Goal: Navigation & Orientation: Find specific page/section

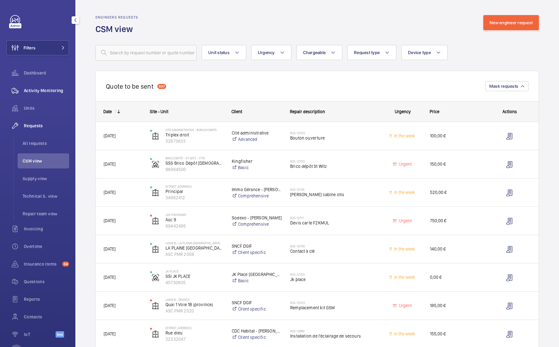
click at [51, 94] on div "Activity Monitoring" at bounding box center [37, 90] width 63 height 15
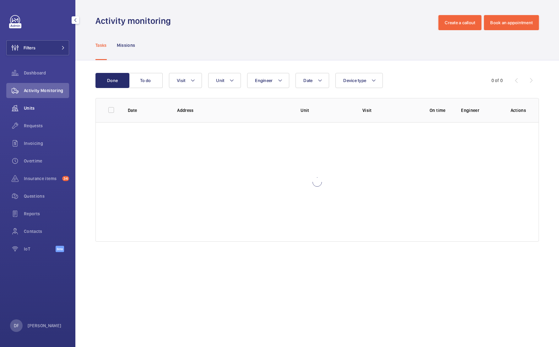
click at [41, 105] on span "Units" at bounding box center [46, 108] width 45 height 6
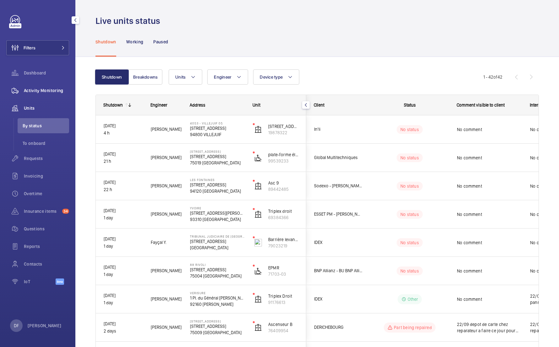
click at [47, 89] on span "Activity Monitoring" at bounding box center [46, 90] width 45 height 6
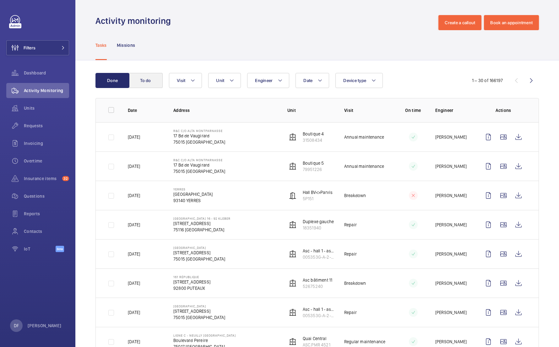
click at [143, 77] on button "To do" at bounding box center [146, 80] width 34 height 15
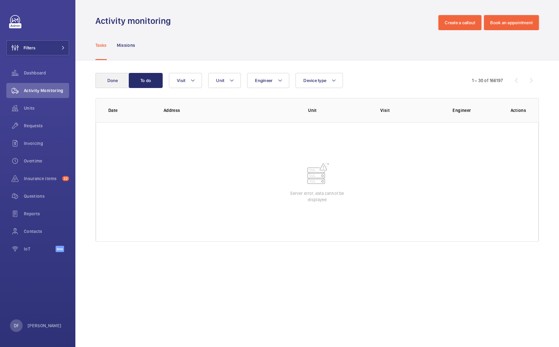
click at [121, 75] on button "Done" at bounding box center [112, 80] width 34 height 15
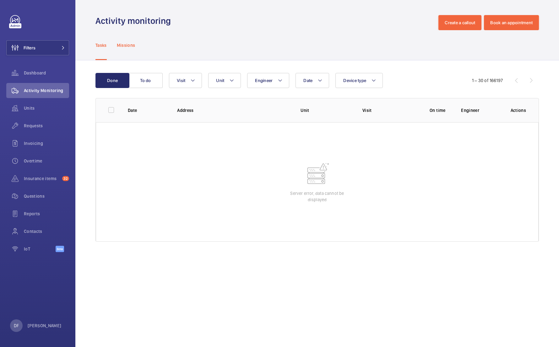
click at [133, 45] on p "Missions" at bounding box center [126, 45] width 19 height 6
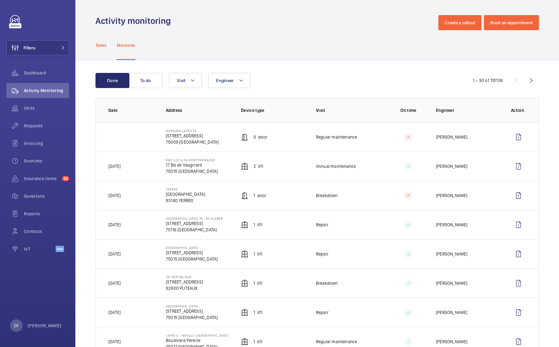
click at [102, 48] on p "Tasks" at bounding box center [100, 45] width 11 height 6
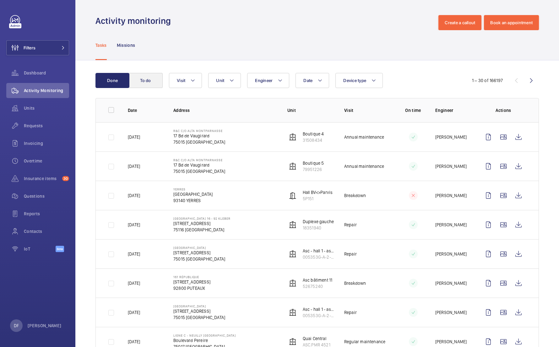
click at [153, 81] on button "To do" at bounding box center [146, 80] width 34 height 15
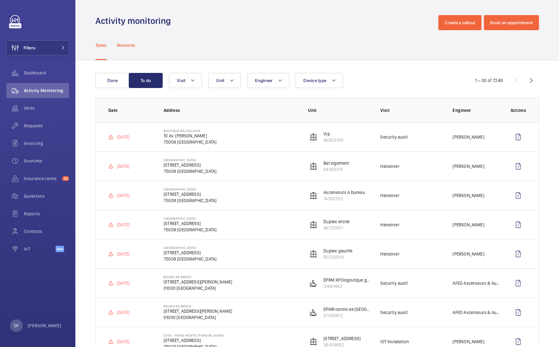
click at [122, 47] on p "Missions" at bounding box center [126, 45] width 19 height 6
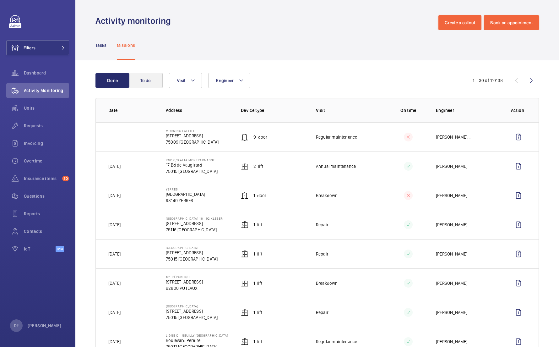
click at [143, 78] on button "To do" at bounding box center [146, 80] width 34 height 15
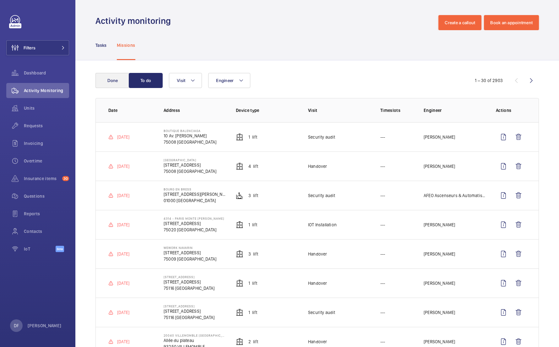
click at [111, 80] on button "Done" at bounding box center [112, 80] width 34 height 15
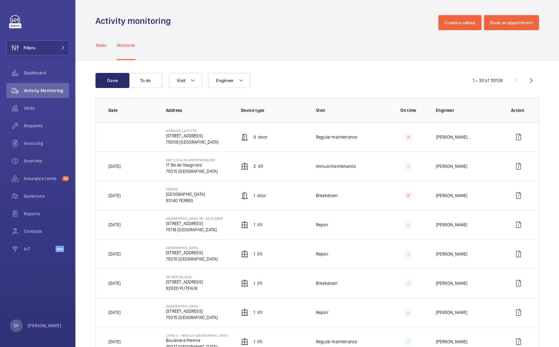
click at [101, 45] on p "Tasks" at bounding box center [100, 45] width 11 height 6
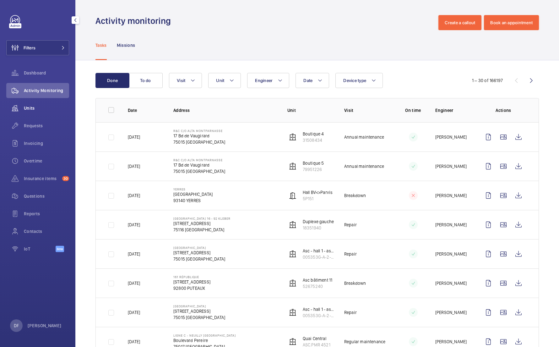
click at [47, 108] on span "Units" at bounding box center [46, 108] width 45 height 6
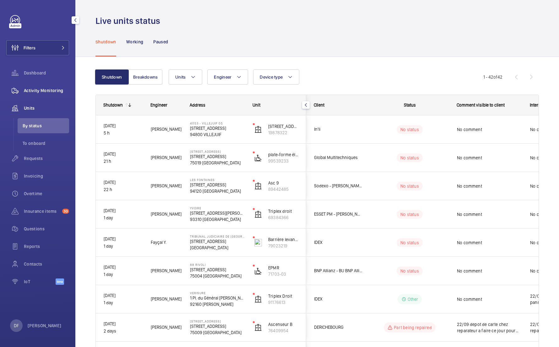
click at [63, 84] on div "Activity Monitoring" at bounding box center [37, 90] width 63 height 15
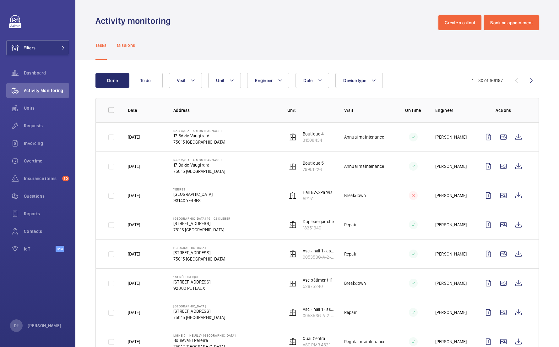
click at [127, 38] on div "Missions" at bounding box center [126, 45] width 19 height 30
